Goal: Task Accomplishment & Management: Manage account settings

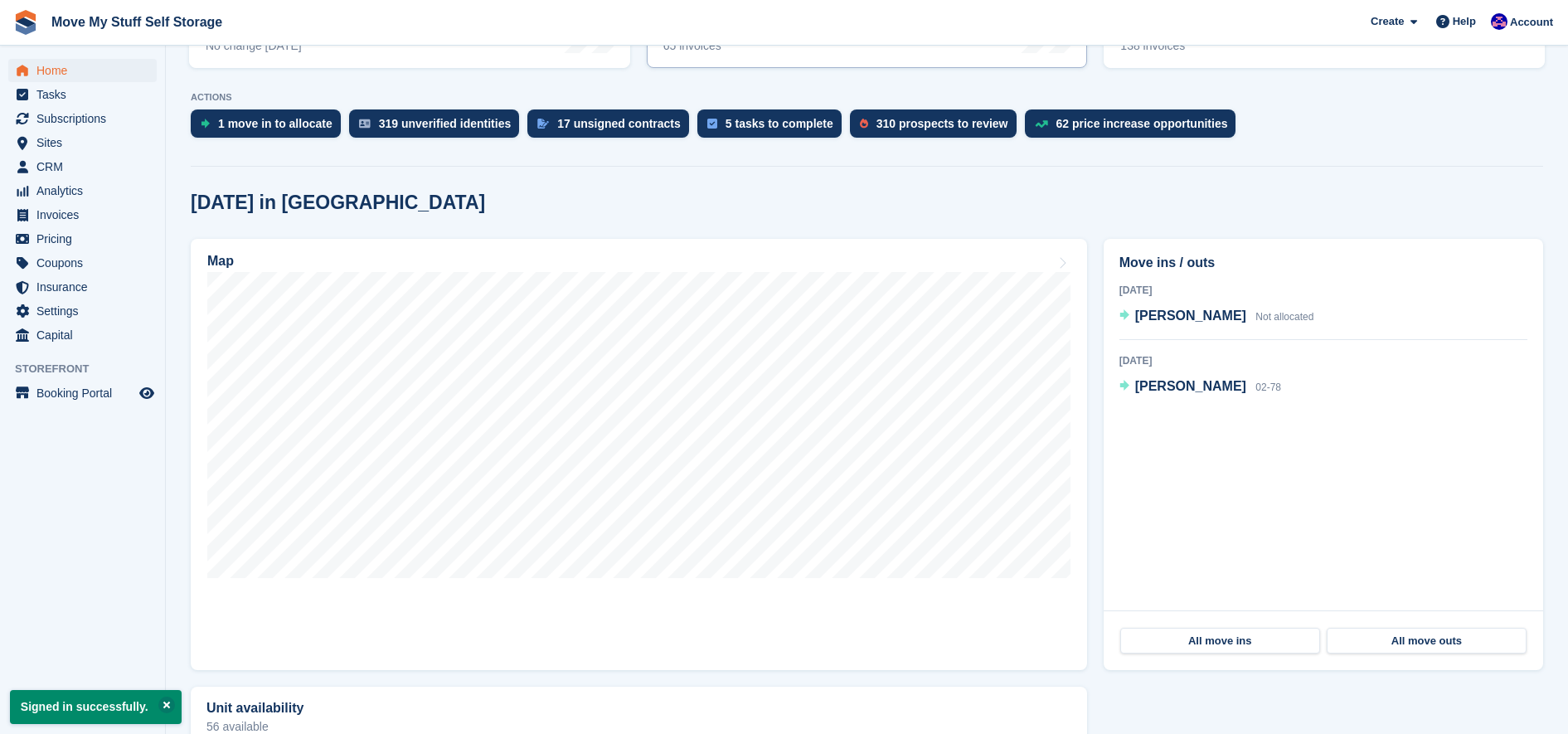
scroll to position [312, 0]
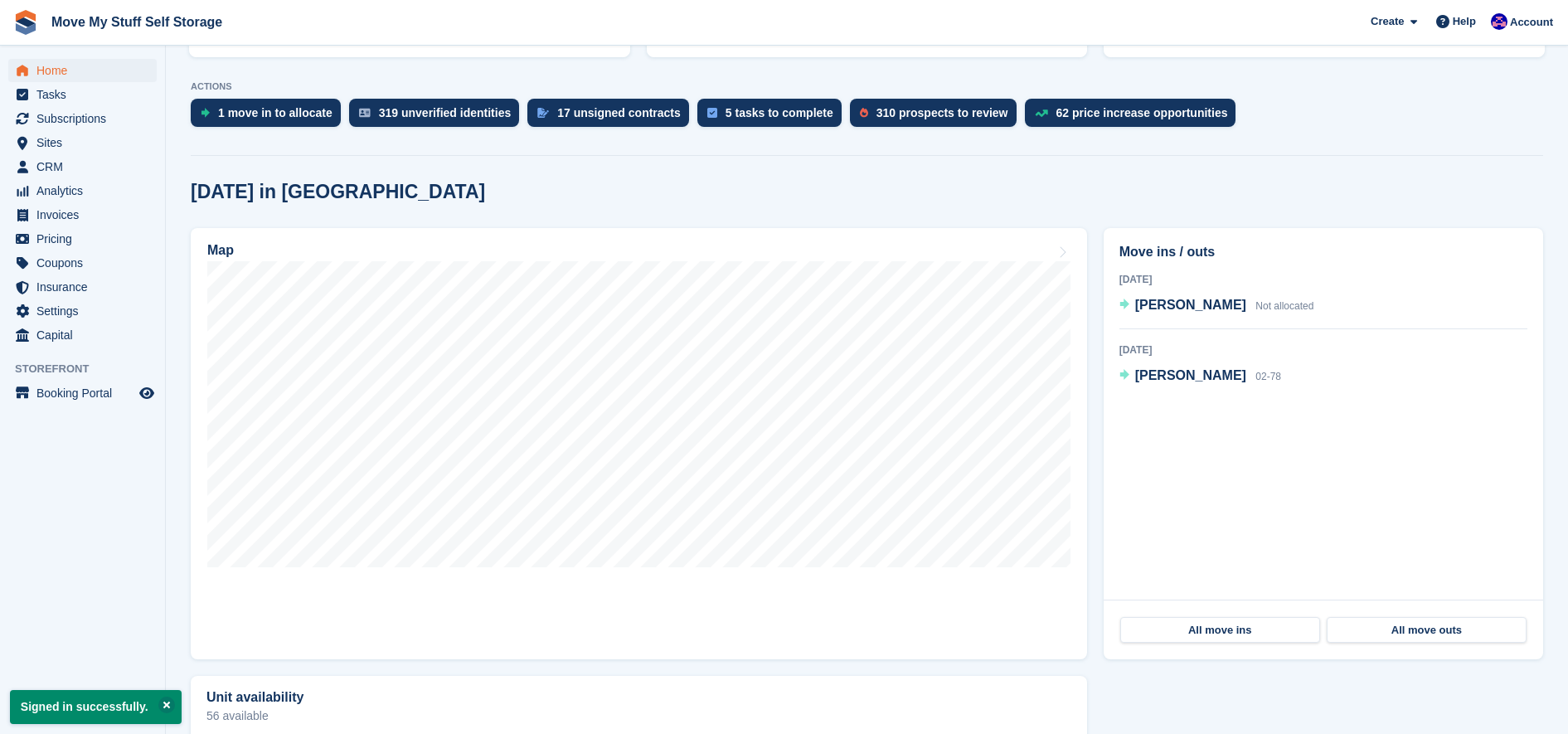
click at [1340, 194] on div "[DATE] in [GEOGRAPHIC_DATA]" at bounding box center [867, 192] width 1353 height 23
click at [1193, 310] on span "[PERSON_NAME]" at bounding box center [1190, 304] width 111 height 14
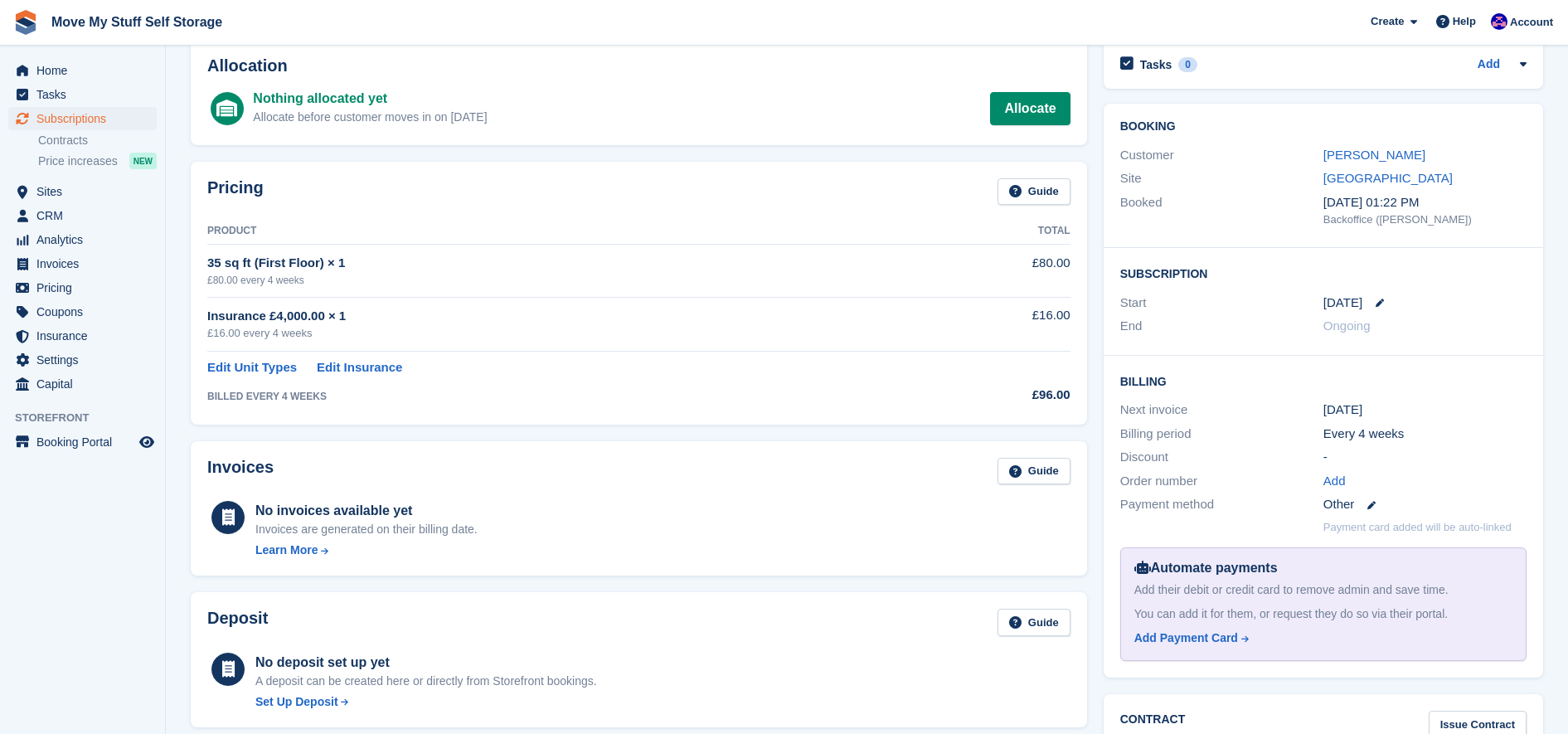
scroll to position [69, 0]
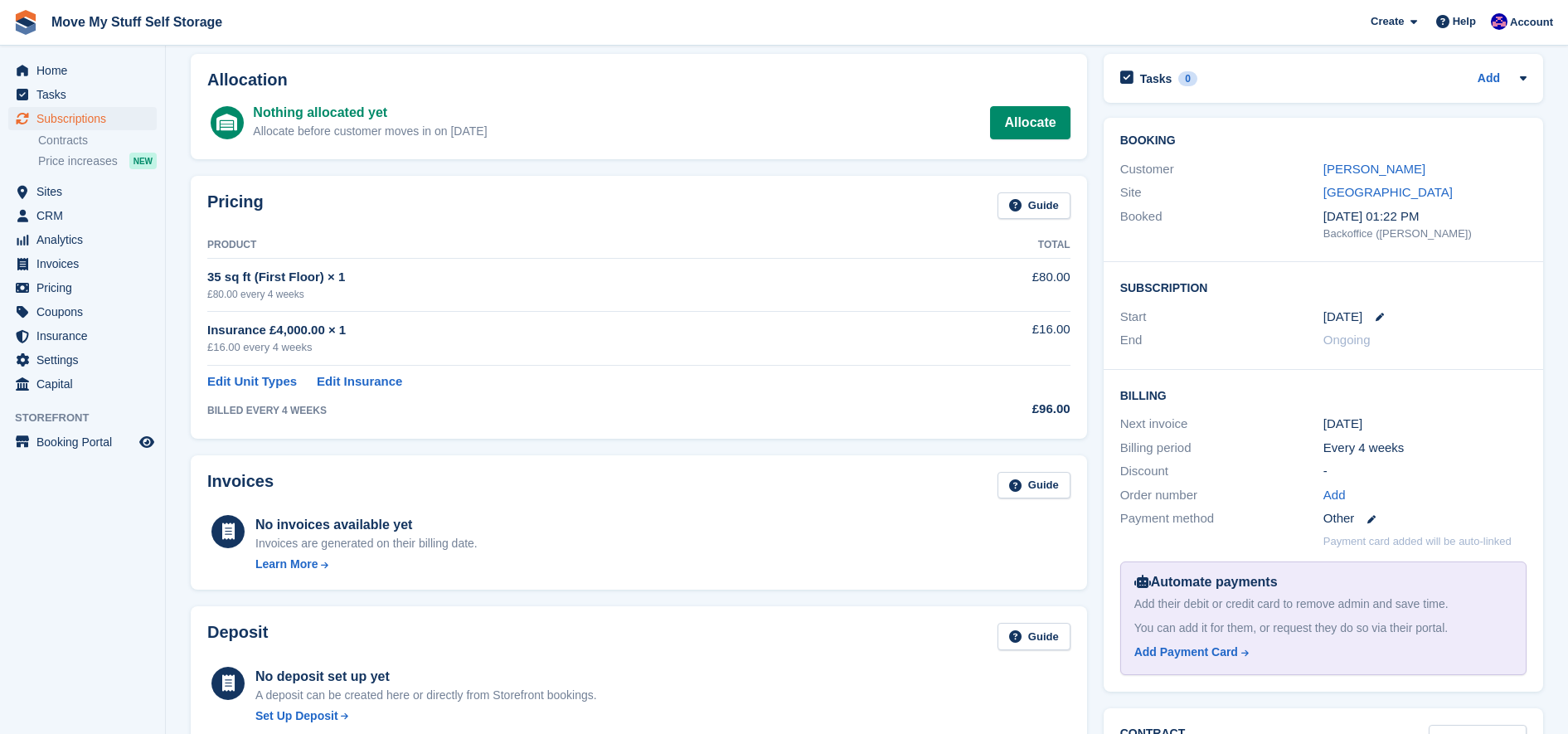
click at [864, 315] on td "Insurance £4,000.00 × 1 £16.00 every 4 weeks" at bounding box center [568, 338] width 722 height 54
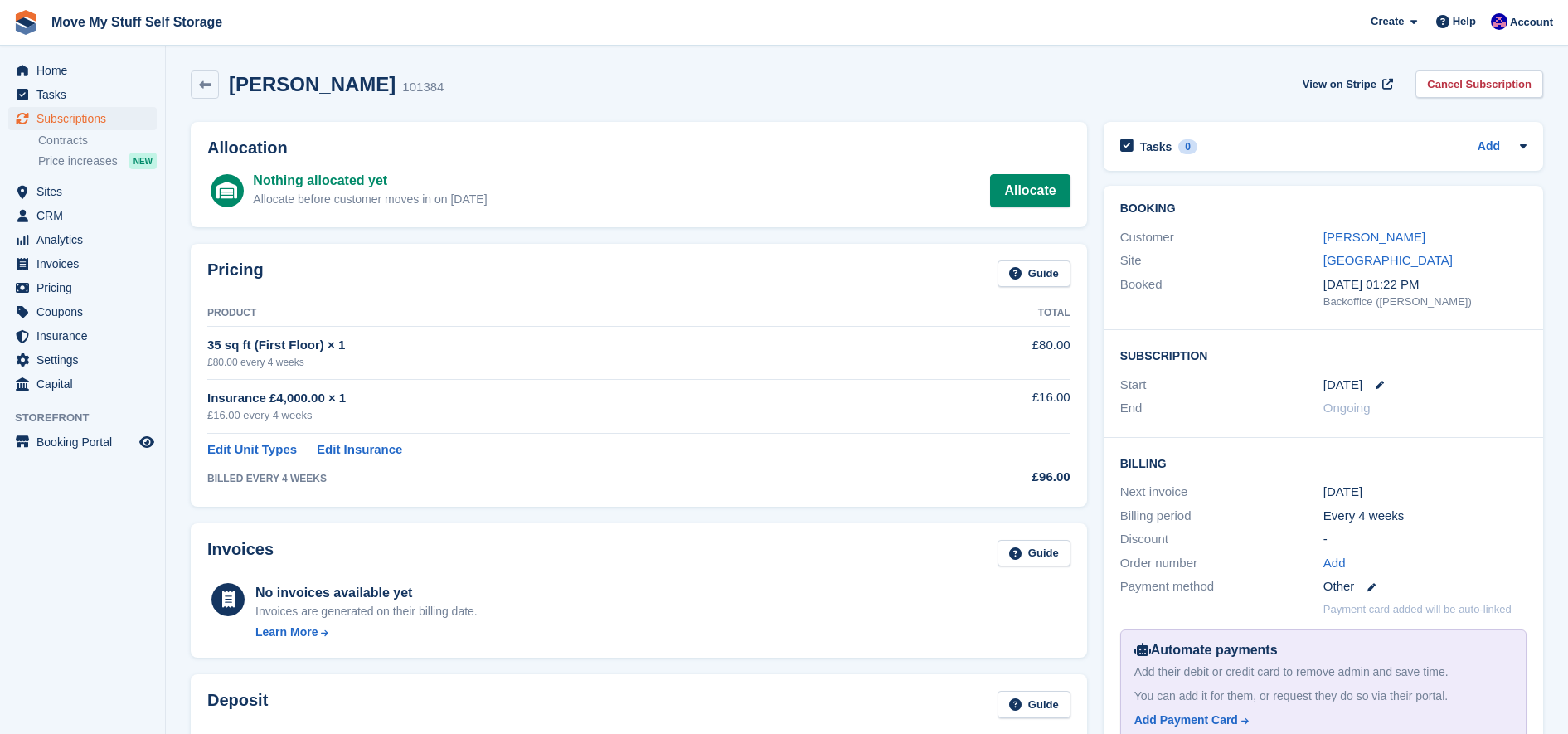
scroll to position [0, 0]
click at [44, 114] on span "Subscriptions" at bounding box center [86, 119] width 100 height 23
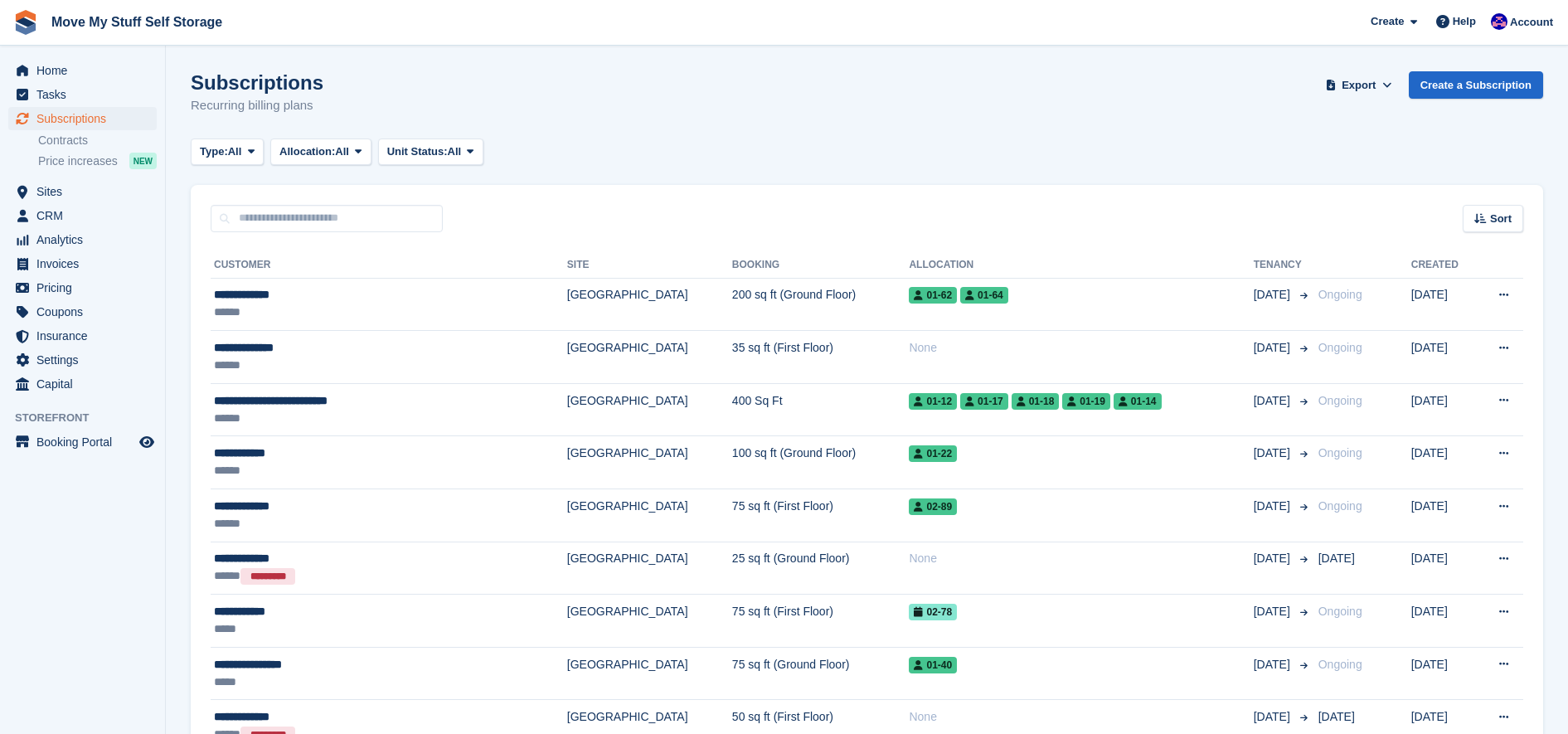
click at [1196, 103] on div "Subscriptions Recurring billing plans Export Export Subscriptions Export a CSV …" at bounding box center [867, 103] width 1353 height 64
click at [53, 216] on span "CRM" at bounding box center [86, 216] width 100 height 23
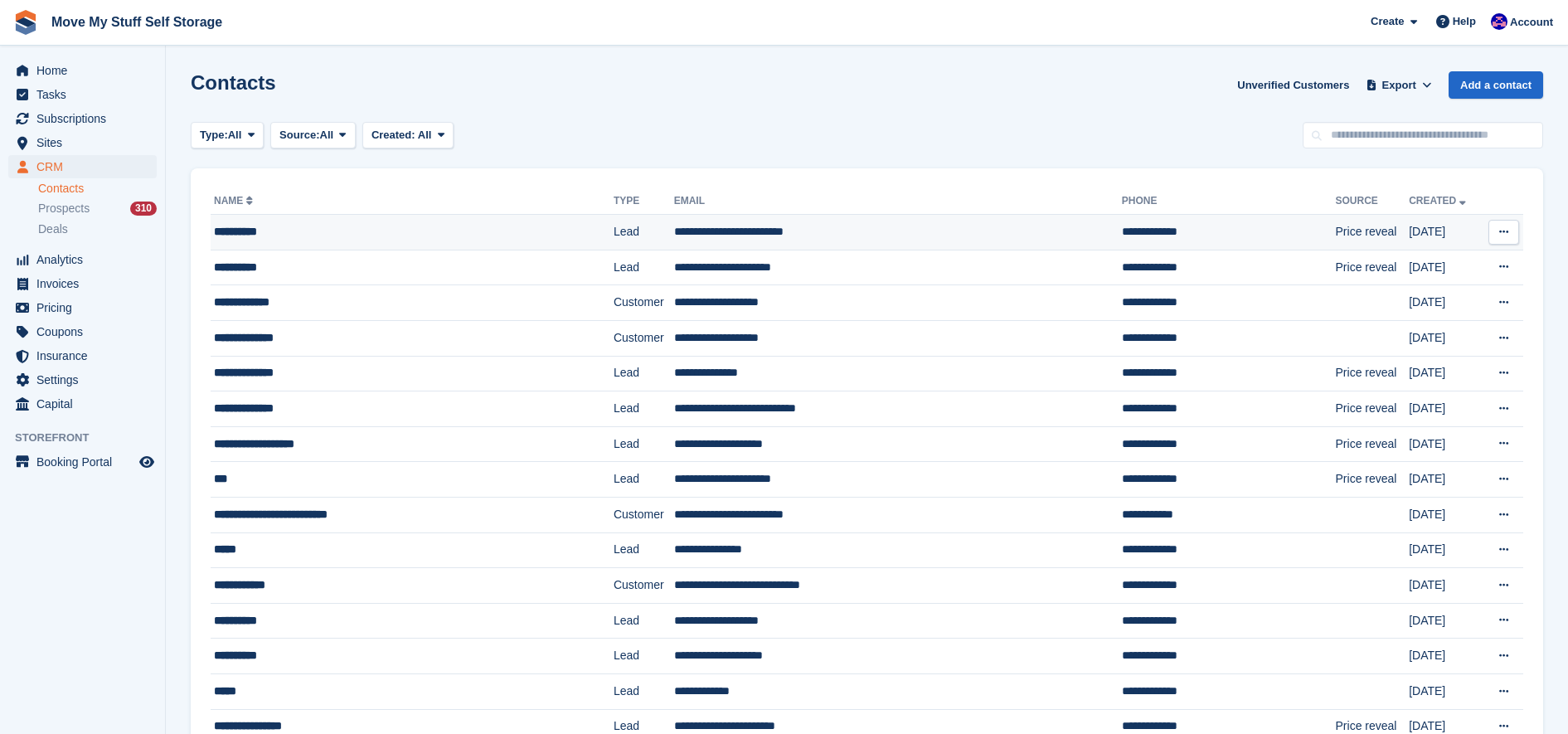
click at [367, 227] on div "**********" at bounding box center [379, 231] width 333 height 18
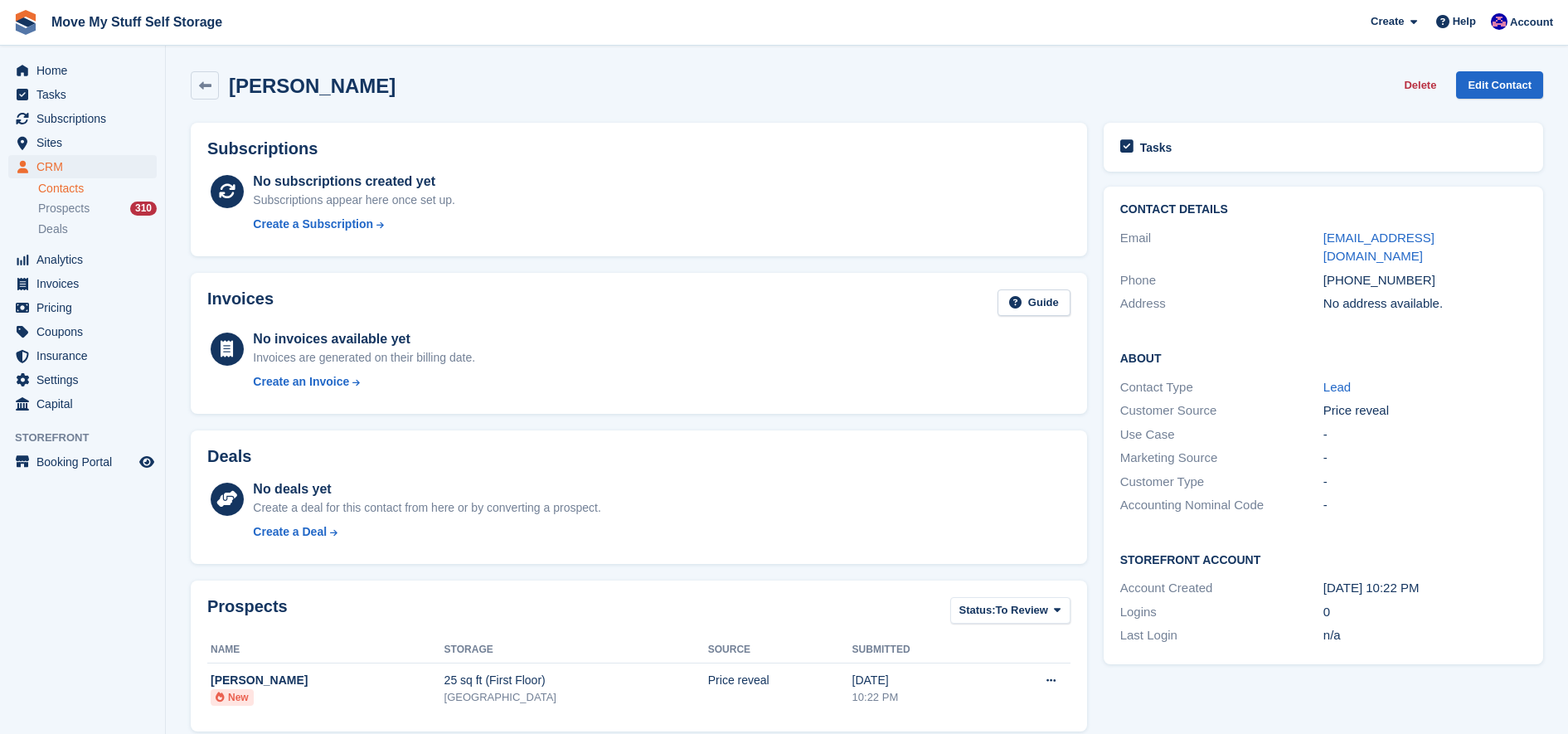
scroll to position [380, 0]
